Goal: Task Accomplishment & Management: Complete application form

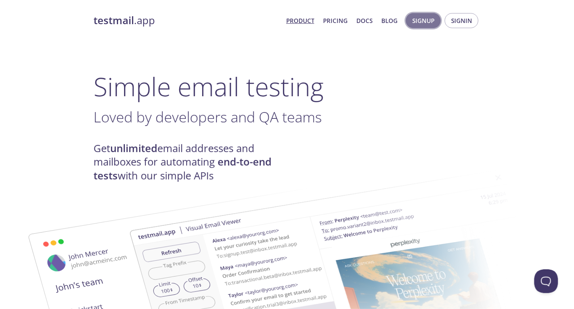
click at [431, 16] on span "Signup" at bounding box center [423, 20] width 22 height 10
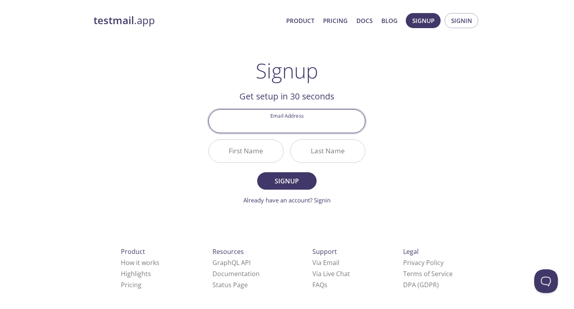
click at [320, 121] on input "Email Address" at bounding box center [287, 121] width 156 height 23
drag, startPoint x: 466, startPoint y: 27, endPoint x: 409, endPoint y: 120, distance: 108.6
click at [414, 115] on div "testmail .app Product Pricing Docs Blog Signup Signin Signup Get setup in 30 se…" at bounding box center [287, 190] width 406 height 364
click at [324, 132] on input "Email Address" at bounding box center [287, 121] width 156 height 23
click at [319, 125] on input "Email Address" at bounding box center [287, 121] width 156 height 23
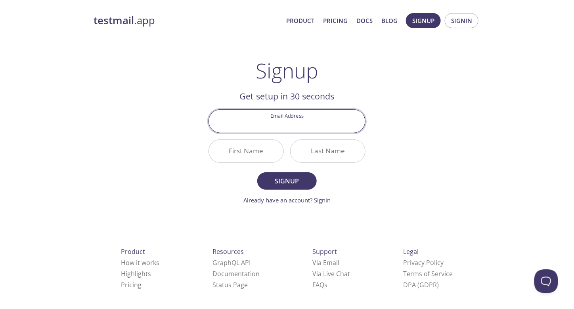
click at [319, 125] on input "Email Address" at bounding box center [287, 121] width 156 height 23
type input "[EMAIL_ADDRESS][DOMAIN_NAME]"
click at [240, 156] on input "First Name" at bounding box center [246, 151] width 75 height 23
